Goal: Transaction & Acquisition: Purchase product/service

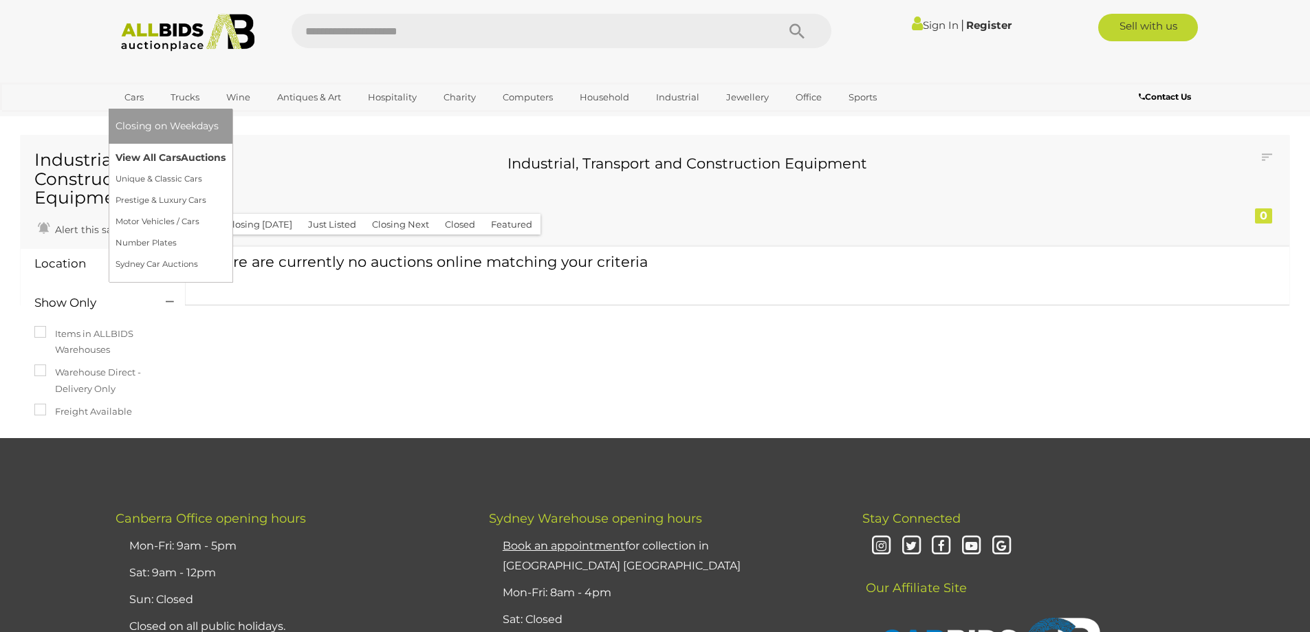
click at [141, 150] on link "View All Cars Auctions" at bounding box center [171, 157] width 110 height 21
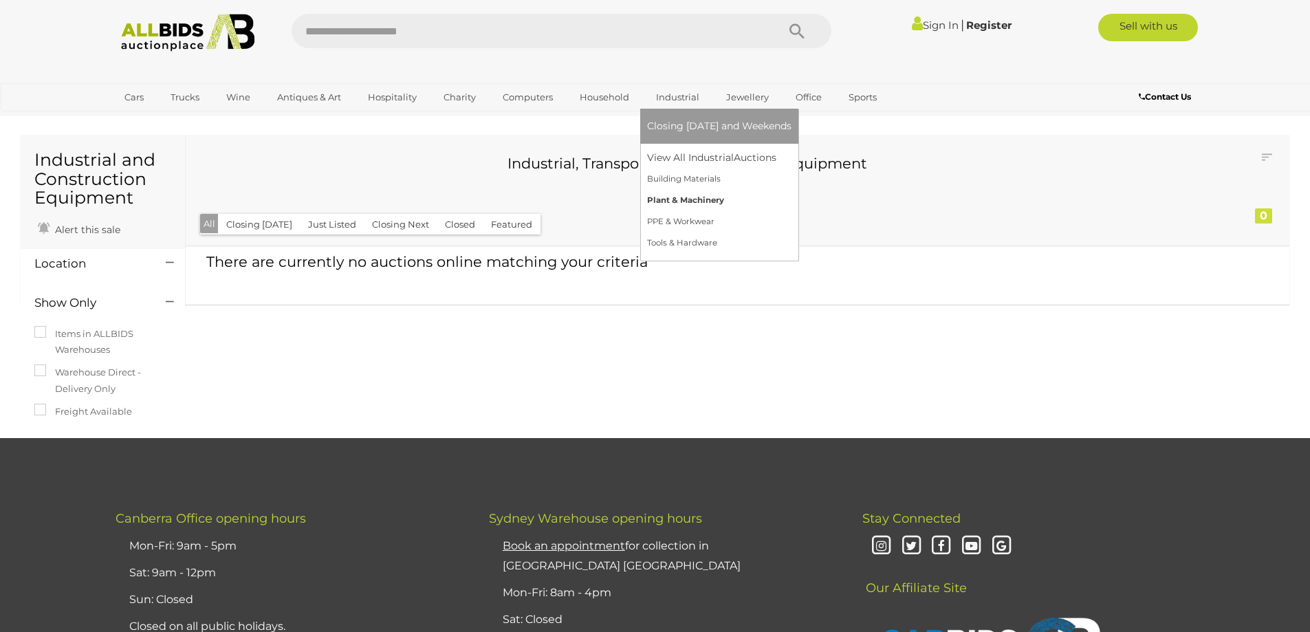
click at [678, 193] on link "Plant & Machinery" at bounding box center [719, 200] width 144 height 21
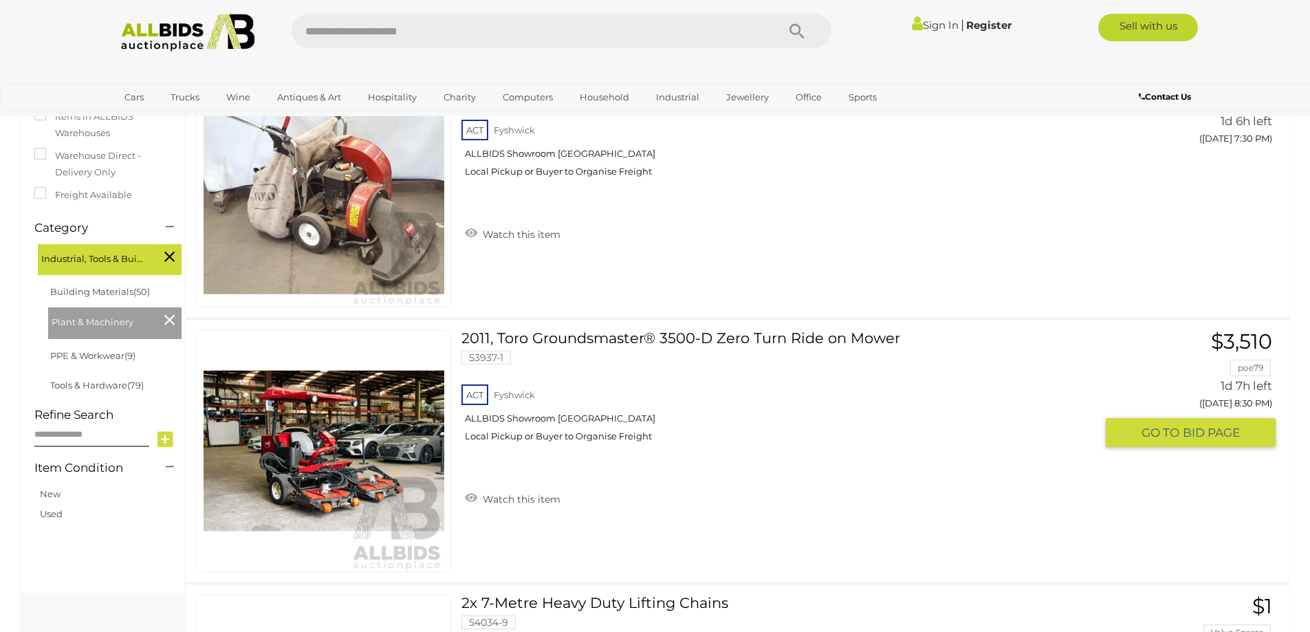
scroll to position [275, 0]
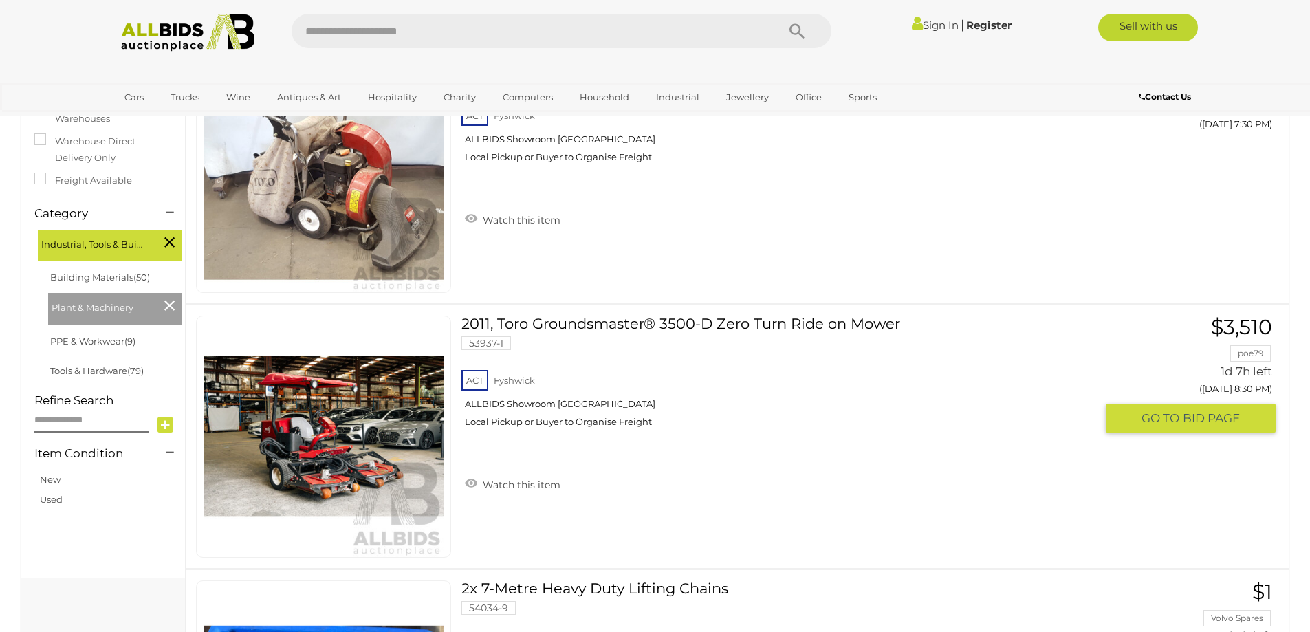
click at [334, 437] on img at bounding box center [324, 436] width 241 height 241
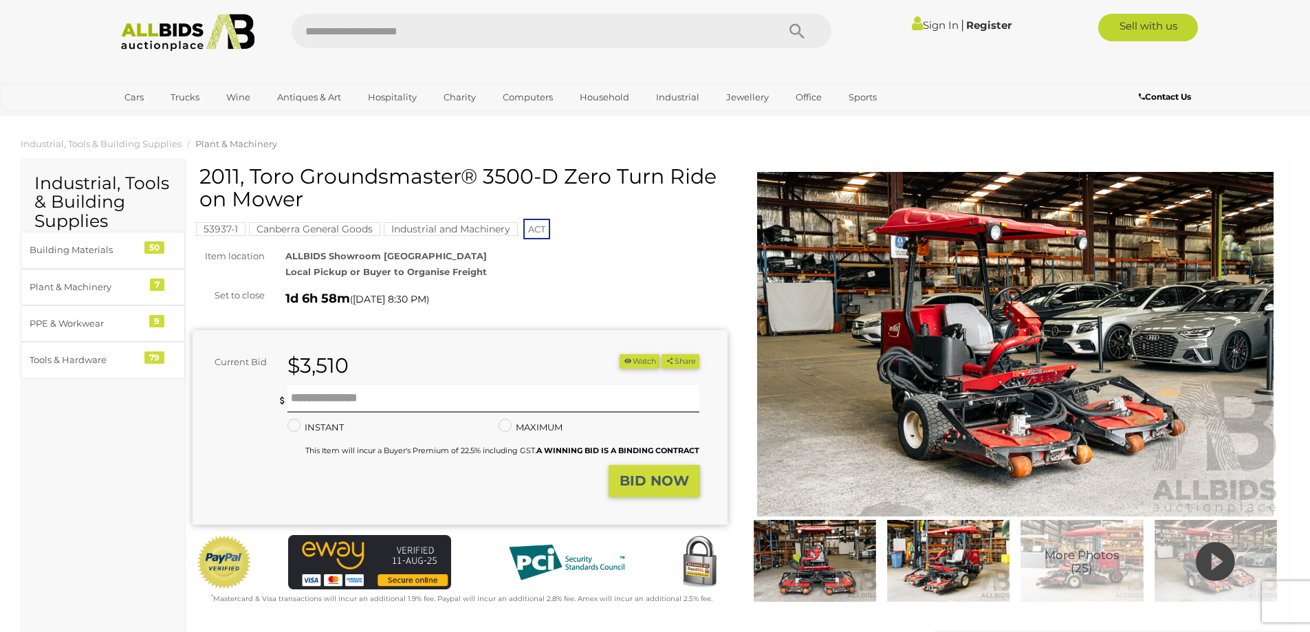
click at [1053, 554] on span "More Photos (25)" at bounding box center [1082, 562] width 74 height 25
click at [1069, 553] on span "More Photos (25)" at bounding box center [1082, 562] width 74 height 25
click at [950, 571] on img at bounding box center [948, 561] width 127 height 82
click at [1214, 554] on icon at bounding box center [1215, 562] width 39 height 47
click at [809, 565] on img at bounding box center [815, 561] width 127 height 82
